Goal: Transaction & Acquisition: Purchase product/service

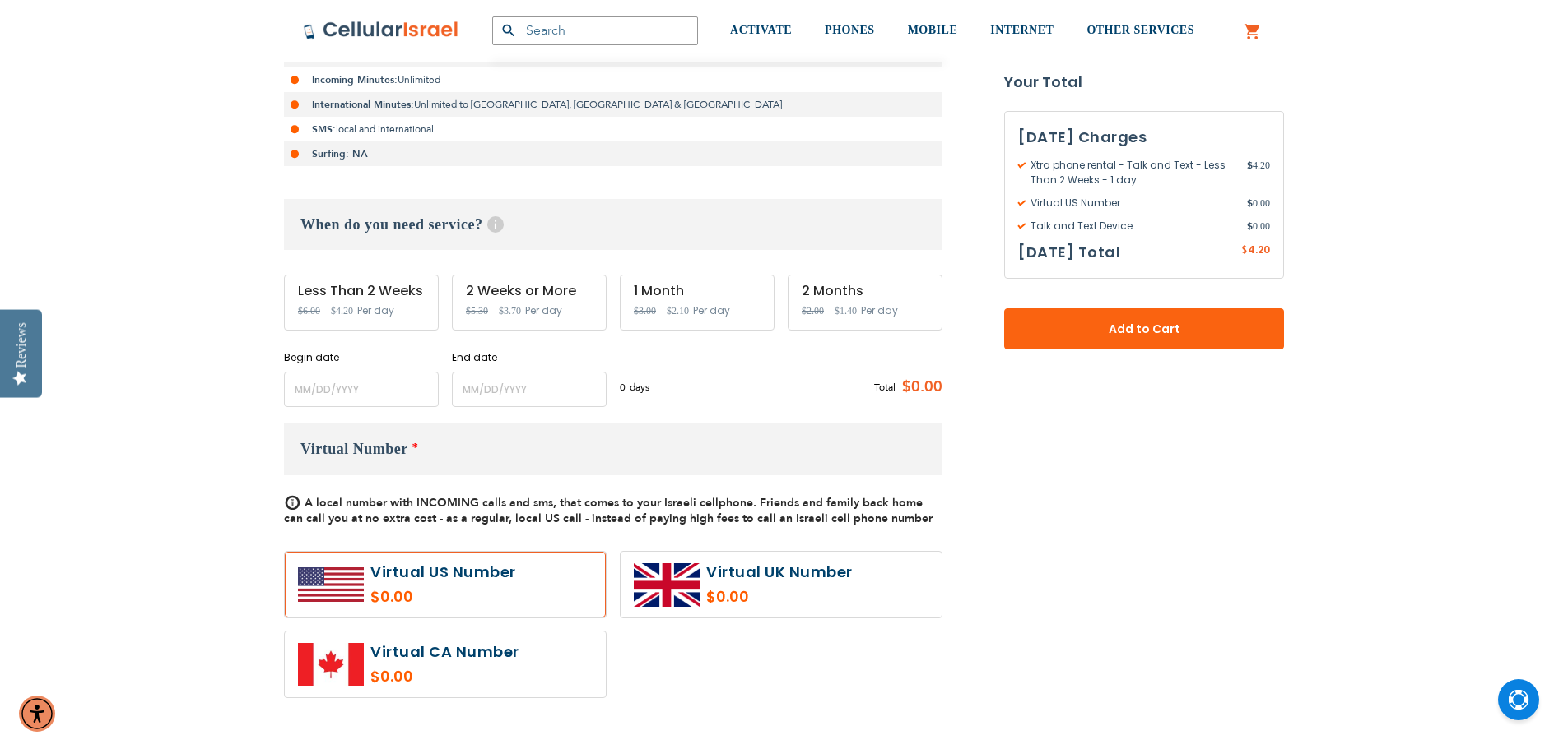
scroll to position [412, 0]
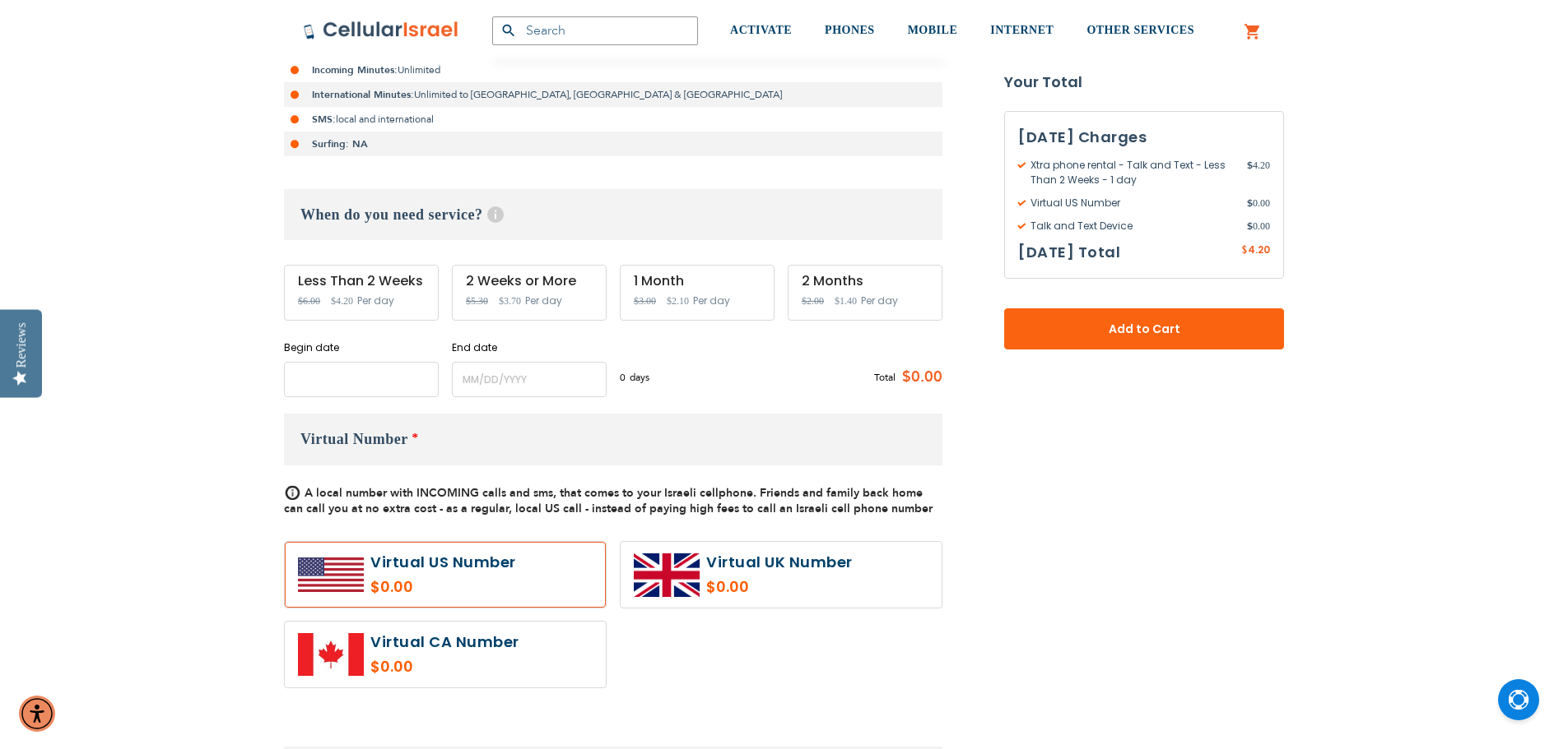
click at [355, 375] on input "name" at bounding box center [361, 379] width 155 height 35
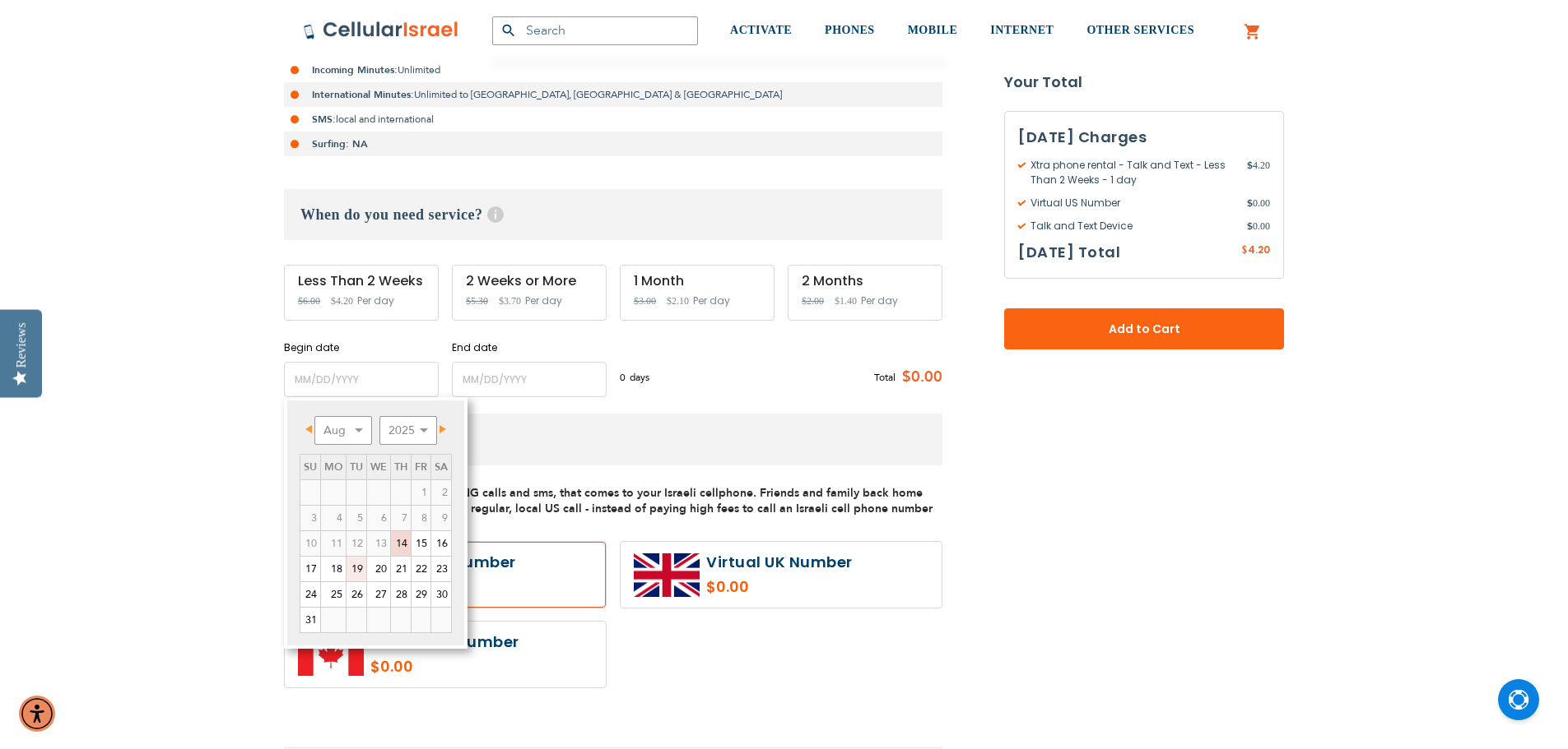
click at [360, 565] on link "19" at bounding box center [356, 569] width 20 height 24
type input "[DATE]"
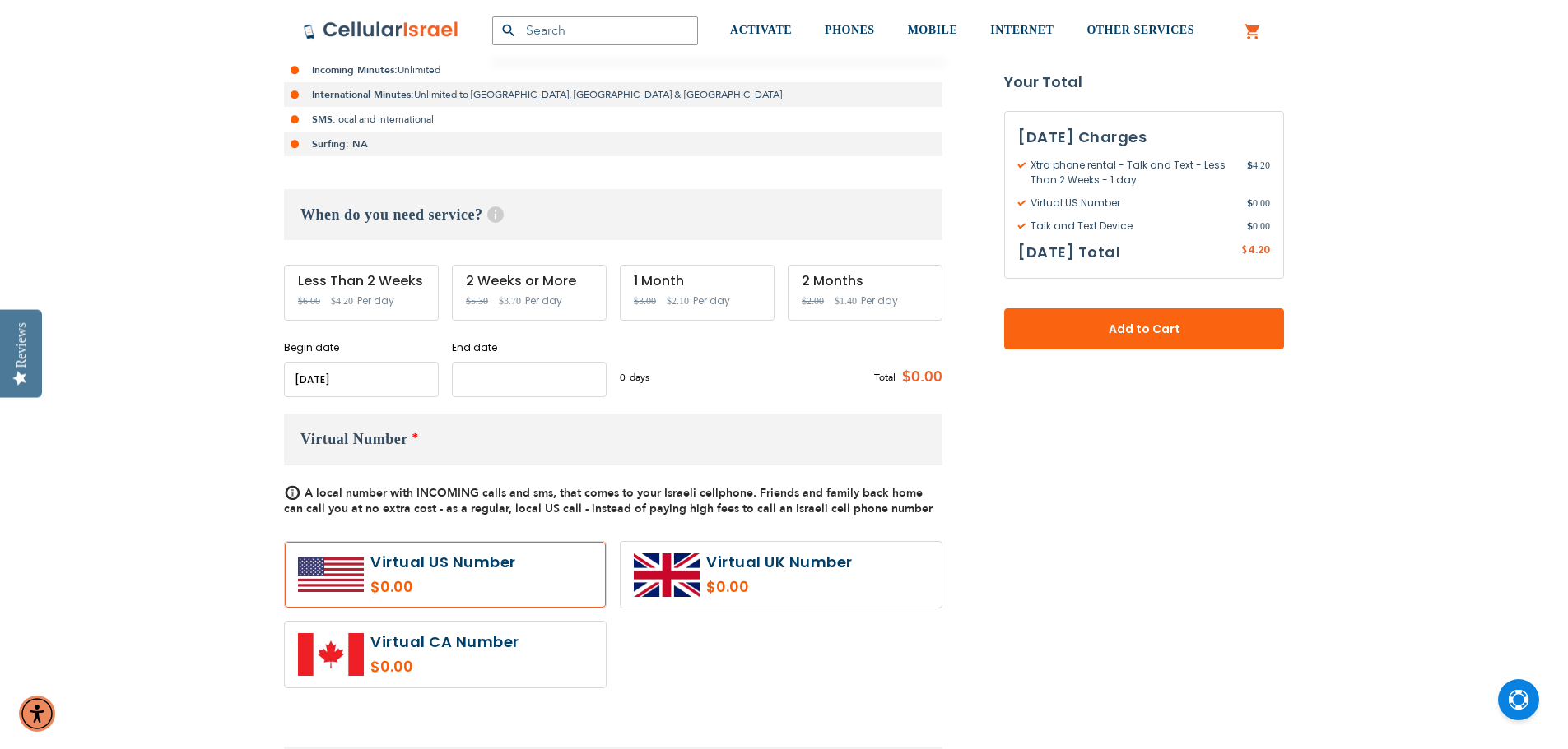
click at [486, 379] on input "name" at bounding box center [529, 379] width 155 height 35
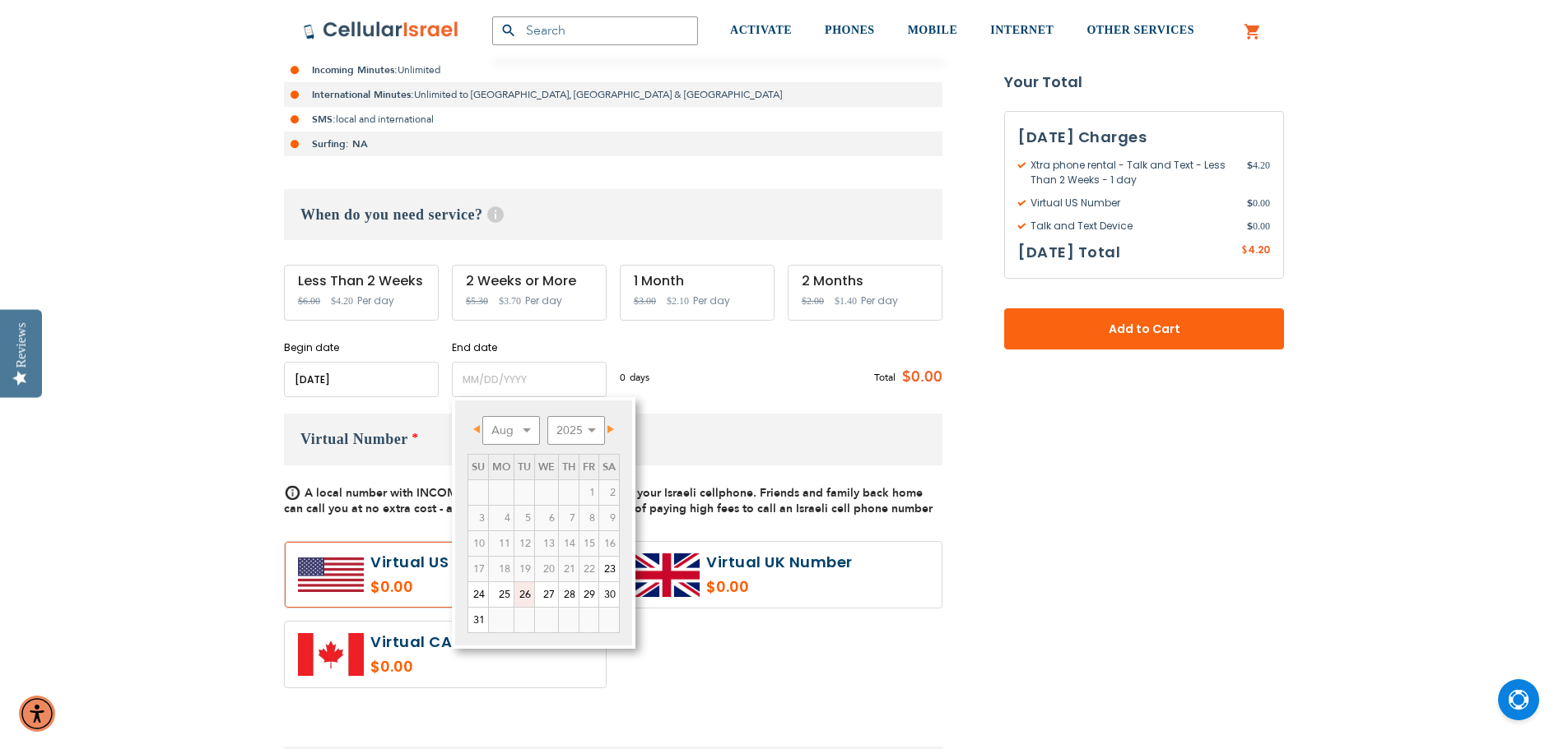
click at [530, 593] on link "26" at bounding box center [524, 594] width 20 height 24
type input "[DATE]"
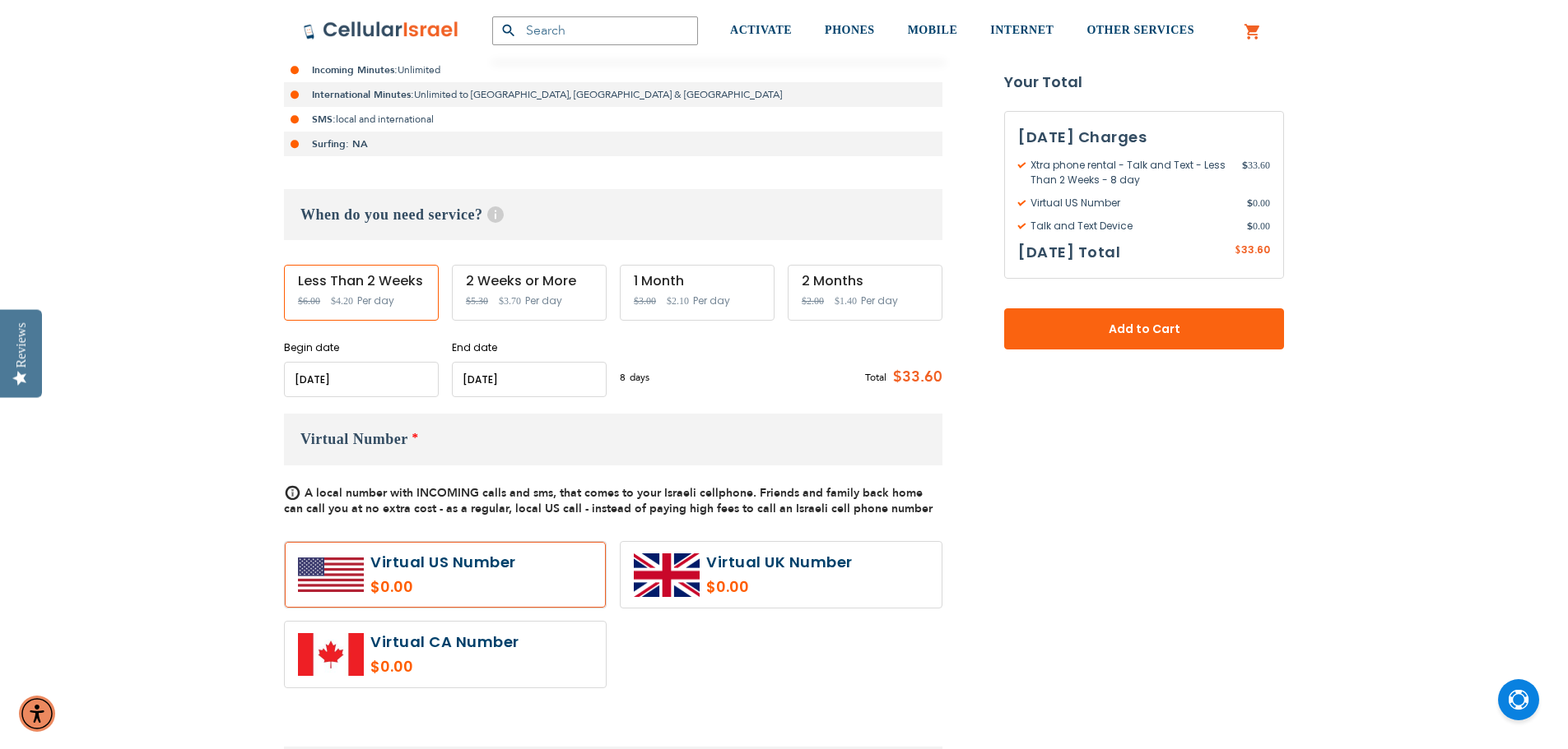
click at [412, 574] on label at bounding box center [445, 574] width 321 height 65
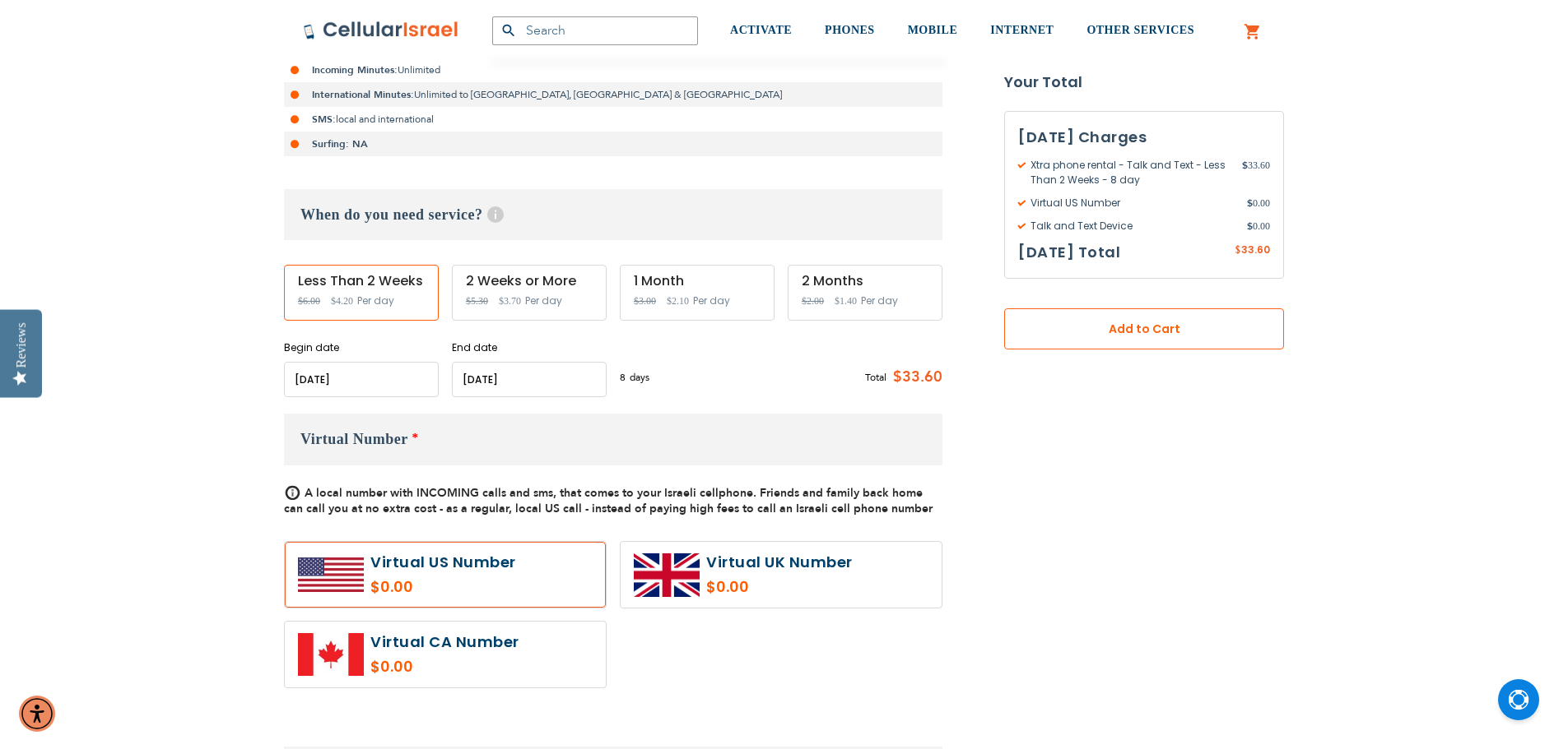
click at [1129, 322] on span "Add to Cart" at bounding box center [1144, 330] width 171 height 18
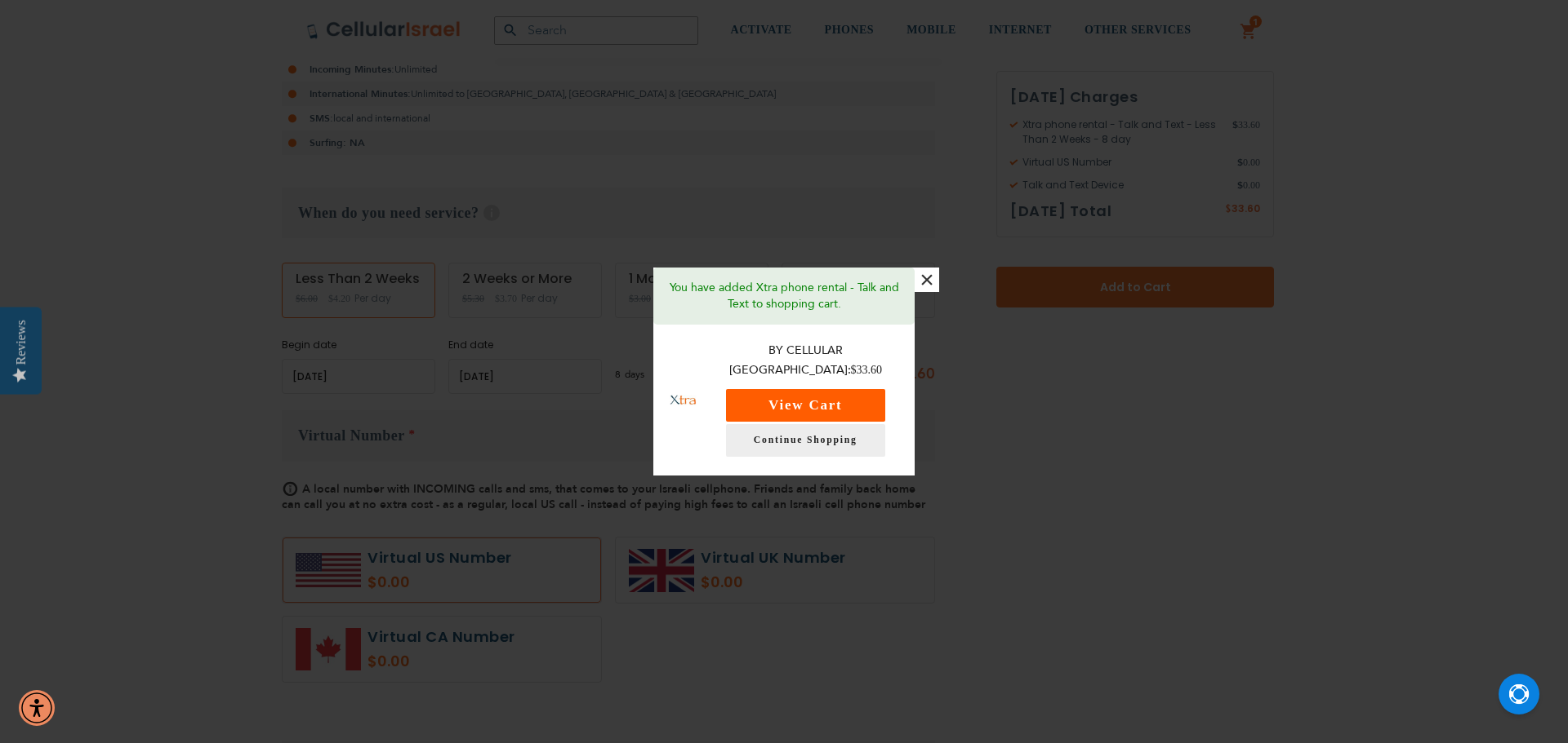
click at [833, 392] on button "View Cart" at bounding box center [805, 405] width 159 height 33
